Goal: Task Accomplishment & Management: Manage account settings

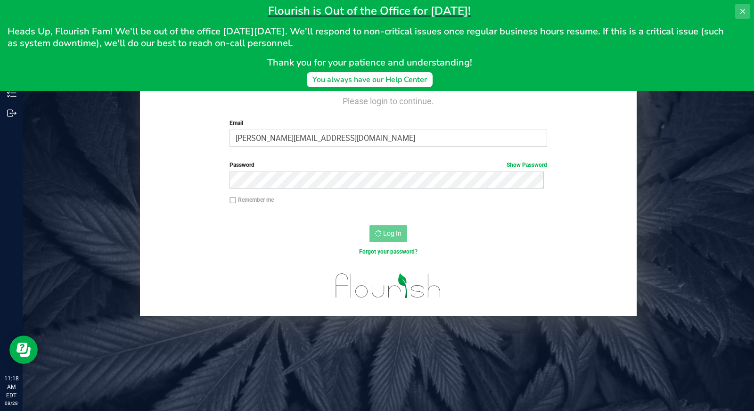
click at [742, 8] on icon at bounding box center [742, 12] width 8 height 8
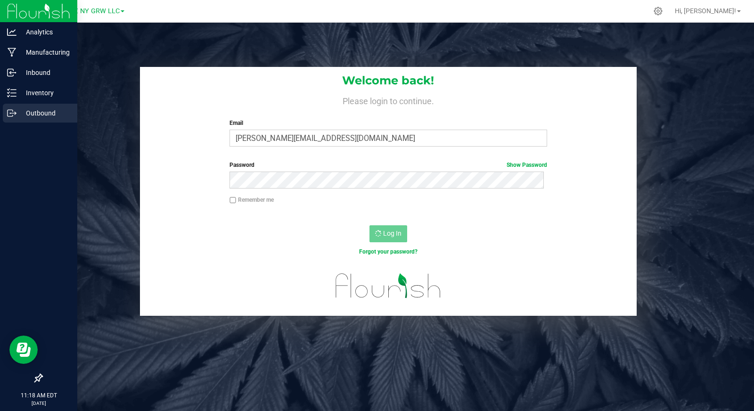
click at [33, 109] on p "Outbound" at bounding box center [44, 112] width 57 height 11
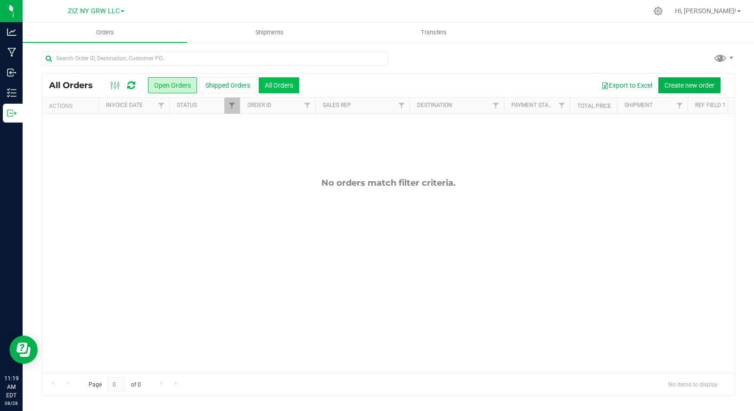
click at [274, 87] on button "All Orders" at bounding box center [279, 85] width 41 height 16
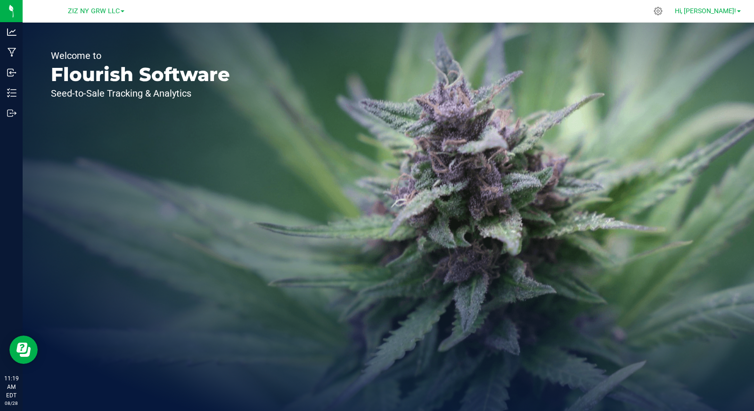
click at [727, 12] on span "Hi, [PERSON_NAME]!" at bounding box center [704, 11] width 61 height 8
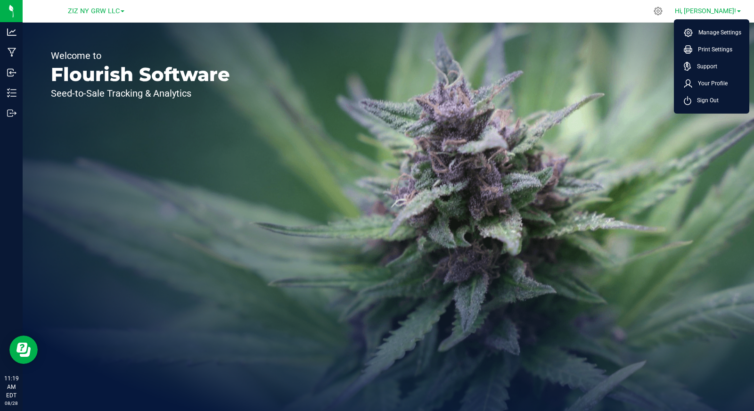
click at [727, 12] on span "Hi, [PERSON_NAME]!" at bounding box center [704, 11] width 61 height 8
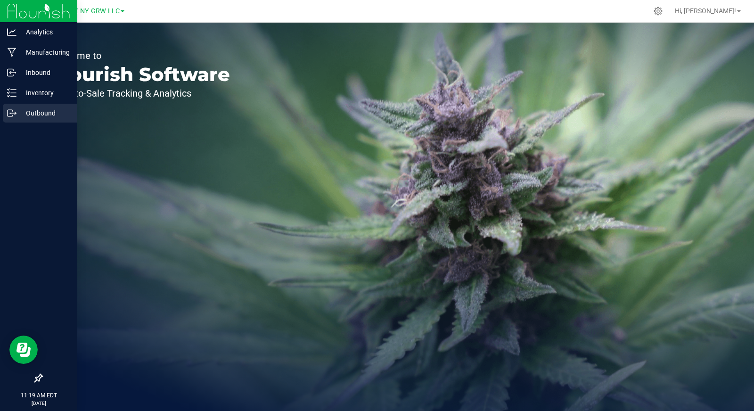
click at [29, 111] on p "Outbound" at bounding box center [44, 112] width 57 height 11
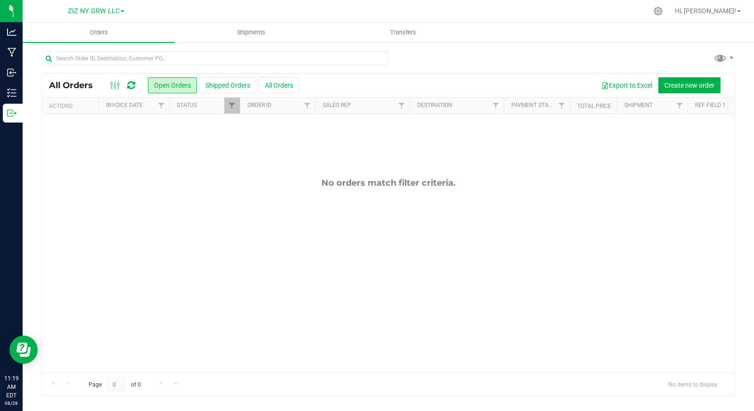
click at [130, 86] on icon at bounding box center [131, 85] width 8 height 9
click at [230, 86] on button "Shipped Orders" at bounding box center [227, 85] width 57 height 16
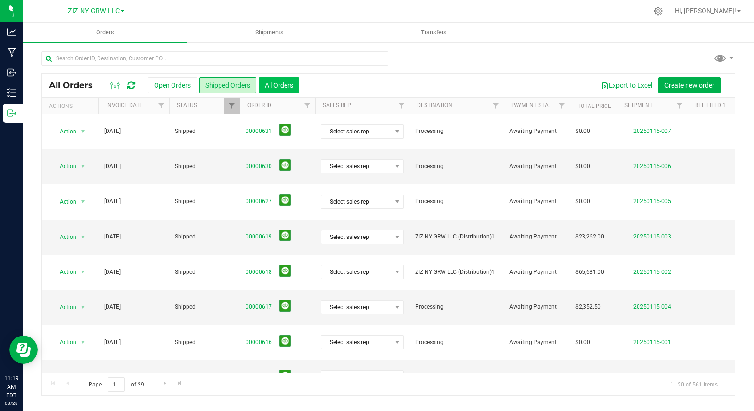
click at [276, 85] on button "All Orders" at bounding box center [279, 85] width 41 height 16
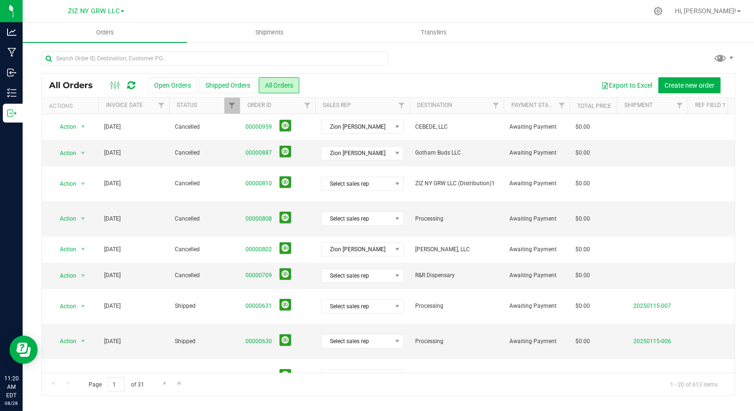
click at [132, 85] on icon at bounding box center [131, 85] width 8 height 9
click at [238, 107] on div at bounding box center [240, 105] width 4 height 16
click at [211, 107] on th "Status" at bounding box center [204, 105] width 71 height 16
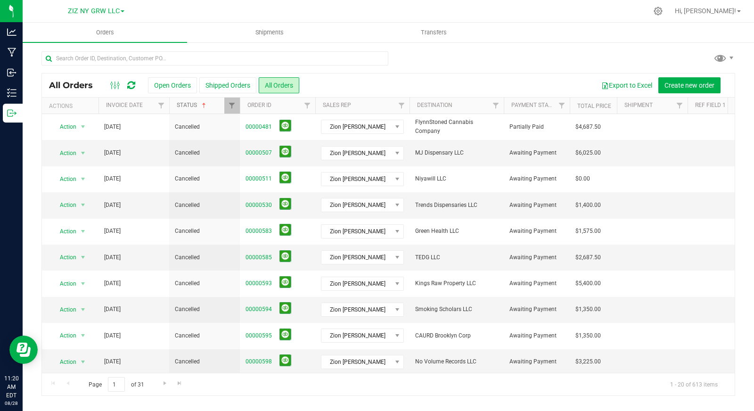
click at [194, 106] on link "Status" at bounding box center [192, 105] width 31 height 7
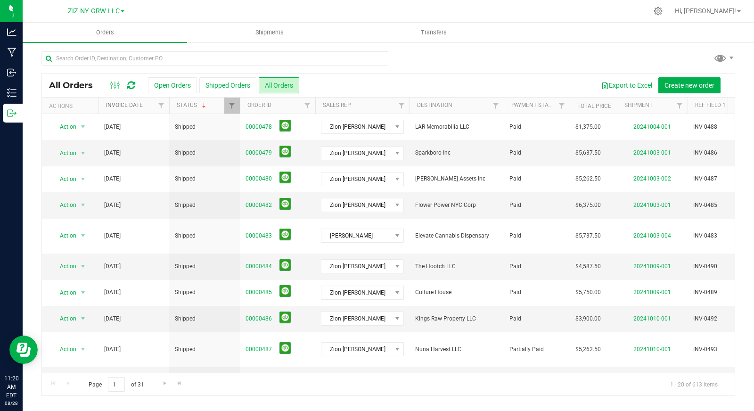
click at [124, 107] on link "Invoice Date" at bounding box center [124, 105] width 37 height 7
